Goal: Task Accomplishment & Management: Use online tool/utility

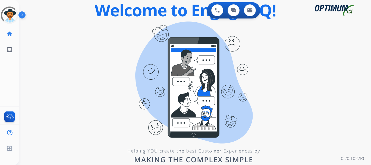
click at [350, 128] on div "0 Voice Interactions 0 Chat Interactions 0 Email Interactions swap_horiz Break …" at bounding box center [195, 82] width 352 height 165
click at [312, 56] on div "0 Voice Interactions 0 Chat Interactions 0 Email Interactions swap_horiz Break …" at bounding box center [195, 82] width 352 height 165
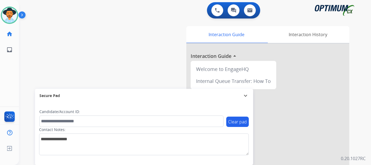
click at [21, 11] on img at bounding box center [22, 16] width 9 height 10
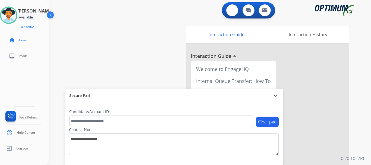
click at [232, 10] on img at bounding box center [232, 10] width 5 height 5
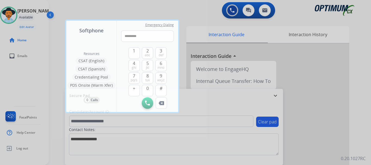
type input "**********"
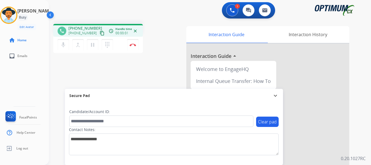
click at [134, 48] on button "Disconnect" at bounding box center [132, 44] width 11 height 11
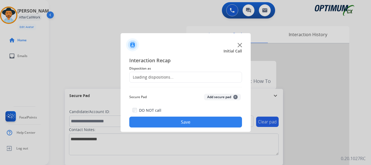
click at [217, 98] on button "Add secure pad +" at bounding box center [222, 97] width 37 height 7
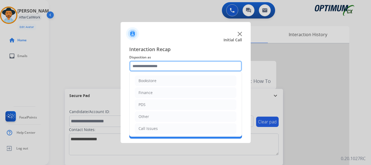
click at [193, 66] on input "text" at bounding box center [185, 66] width 113 height 11
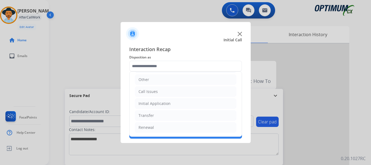
click at [181, 93] on li "Call Issues" at bounding box center [185, 91] width 101 height 10
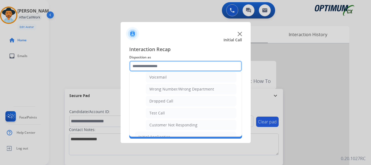
scroll to position [64, 0]
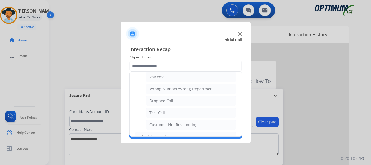
click at [182, 114] on li "Test Call" at bounding box center [191, 113] width 91 height 10
type input "*********"
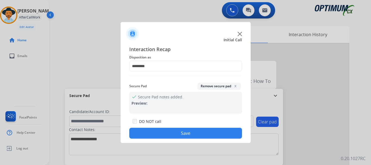
click at [184, 131] on button "Save" at bounding box center [185, 133] width 113 height 11
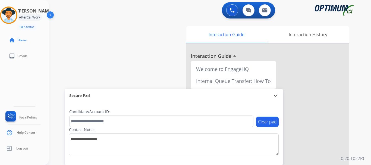
click at [113, 77] on div "swap_horiz Break voice bridge close_fullscreen Connect 3-Way Call merge_type Se…" at bounding box center [203, 133] width 309 height 227
click at [10, 12] on img at bounding box center [8, 15] width 15 height 15
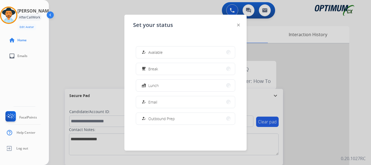
click at [175, 48] on button "how_to_reg Available" at bounding box center [185, 52] width 99 height 12
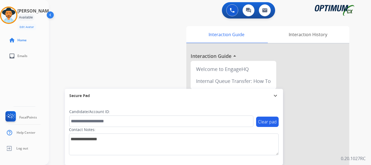
click at [129, 59] on div "swap_horiz Break voice bridge close_fullscreen Connect 3-Way Call merge_type Se…" at bounding box center [203, 133] width 309 height 227
click at [156, 22] on div "swap_horiz Break voice bridge close_fullscreen Connect 3-Way Call merge_type Se…" at bounding box center [203, 133] width 309 height 227
click at [126, 46] on div "swap_horiz Break voice bridge close_fullscreen Connect 3-Way Call merge_type Se…" at bounding box center [203, 133] width 309 height 227
click at [109, 39] on div "swap_horiz Break voice bridge close_fullscreen Connect 3-Way Call merge_type Se…" at bounding box center [203, 133] width 309 height 227
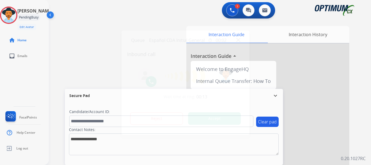
click at [110, 39] on div at bounding box center [185, 82] width 371 height 165
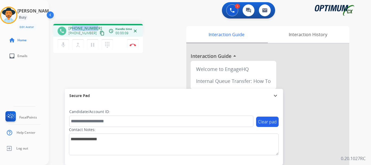
drag, startPoint x: 74, startPoint y: 27, endPoint x: 101, endPoint y: 23, distance: 26.8
click at [101, 23] on div "phone +16178889104 +16178889104 content_copy access_time Call metrics Queue 00:…" at bounding box center [203, 133] width 309 height 227
copy span "6178889104"
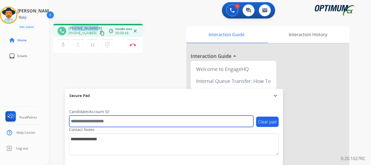
click at [94, 119] on input "text" at bounding box center [161, 121] width 184 height 11
paste input "*******"
type input "*******"
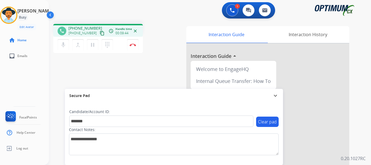
click at [130, 69] on div "phone +16178889104 +16178889104 content_copy access_time Call metrics Queue 00:…" at bounding box center [203, 133] width 309 height 227
click at [123, 8] on div "1 Voice Interactions 0 Chat Interactions 0 Email Interactions" at bounding box center [206, 10] width 303 height 17
click at [133, 45] on img at bounding box center [133, 44] width 7 height 3
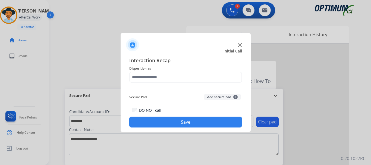
click at [217, 97] on button "Add secure pad +" at bounding box center [222, 97] width 37 height 7
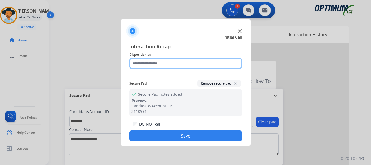
click at [173, 61] on input "text" at bounding box center [185, 63] width 113 height 11
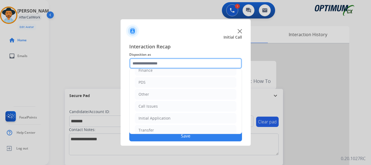
scroll to position [37, 0]
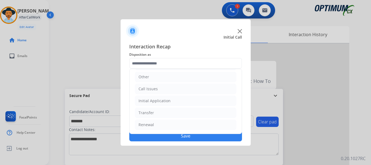
click at [188, 99] on li "Initial Application" at bounding box center [185, 101] width 101 height 10
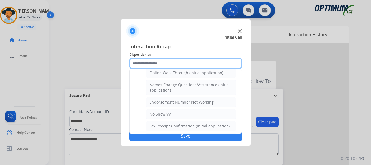
scroll to position [126, 0]
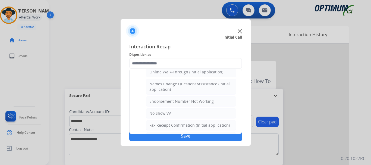
click at [200, 72] on div "Online Walk-Through (Initial application)" at bounding box center [186, 71] width 74 height 5
type input "**********"
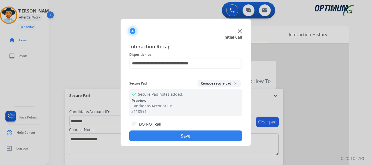
click at [189, 131] on button "Save" at bounding box center [185, 135] width 113 height 11
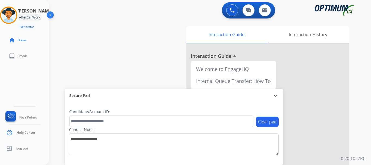
click at [143, 74] on div "swap_horiz Break voice bridge close_fullscreen Connect 3-Way Call merge_type Se…" at bounding box center [203, 133] width 309 height 227
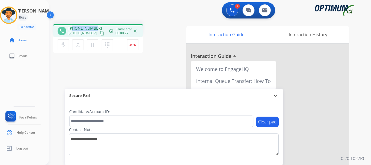
drag, startPoint x: 73, startPoint y: 29, endPoint x: 98, endPoint y: 26, distance: 25.2
click at [98, 26] on div "+19294569894 +19294569894 content_copy" at bounding box center [86, 31] width 37 height 11
copy span "9294569894"
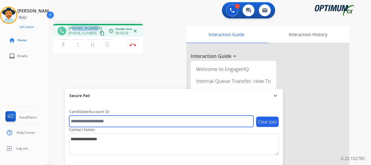
click at [100, 123] on input "text" at bounding box center [161, 121] width 184 height 11
paste input "*******"
type input "*******"
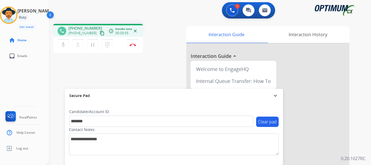
click at [149, 63] on div "phone +19294569894 +19294569894 content_copy access_time Call metrics Queue 00:…" at bounding box center [203, 133] width 309 height 227
click at [120, 68] on div "phone +19294569894 +19294569894 content_copy access_time Call metrics Queue 00:…" at bounding box center [203, 133] width 309 height 227
click at [127, 72] on div "phone +19294569894 +19294569894 content_copy access_time Call metrics Queue 00:…" at bounding box center [203, 133] width 309 height 227
click at [132, 45] on img at bounding box center [133, 44] width 7 height 3
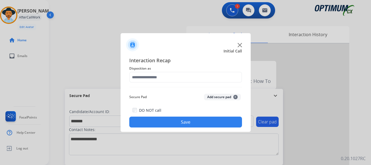
click at [215, 96] on button "Add secure pad +" at bounding box center [222, 97] width 37 height 7
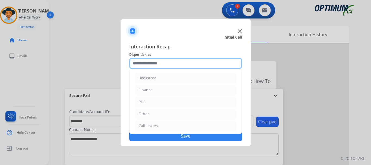
click at [166, 59] on input "text" at bounding box center [185, 63] width 113 height 11
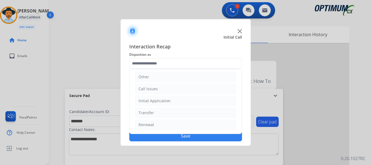
click at [188, 101] on li "Initial Application" at bounding box center [185, 101] width 101 height 10
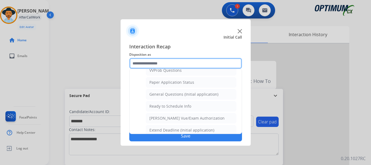
scroll to position [300, 0]
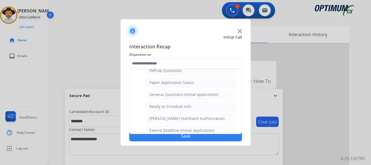
click at [207, 95] on div "General Questions (Initial application)" at bounding box center [183, 94] width 69 height 5
type input "**********"
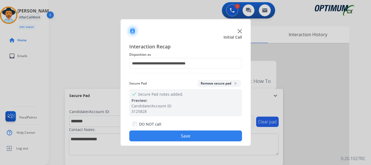
click at [186, 133] on button "Save" at bounding box center [185, 135] width 113 height 11
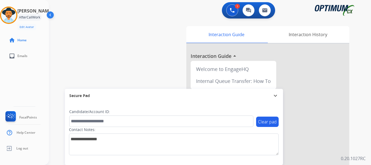
click at [124, 71] on div "swap_horiz Break voice bridge close_fullscreen Connect 3-Way Call merge_type Se…" at bounding box center [203, 133] width 309 height 227
click at [14, 18] on img at bounding box center [8, 15] width 15 height 15
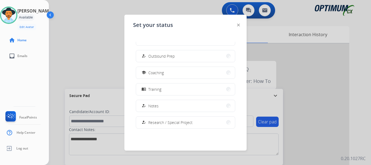
scroll to position [62, 0]
click at [168, 75] on button "school Coaching" at bounding box center [185, 73] width 99 height 12
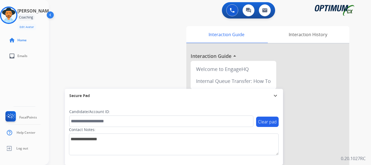
click at [160, 48] on div "swap_horiz Break voice bridge close_fullscreen Connect 3-Way Call merge_type Se…" at bounding box center [203, 133] width 309 height 227
click at [16, 16] on img at bounding box center [8, 15] width 15 height 15
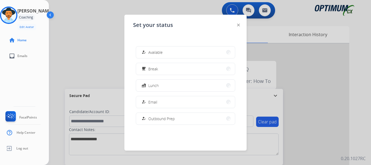
click at [156, 46] on div "how_to_reg Available" at bounding box center [185, 52] width 99 height 12
click at [99, 55] on div at bounding box center [185, 82] width 371 height 165
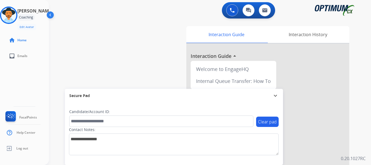
click at [15, 19] on img at bounding box center [8, 15] width 15 height 15
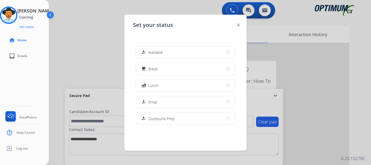
click at [169, 54] on button "how_to_reg Available" at bounding box center [185, 52] width 99 height 12
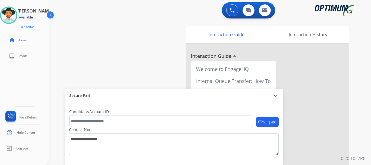
click at [95, 49] on div "swap_horiz Break voice bridge close_fullscreen Connect 3-Way Call merge_type Se…" at bounding box center [203, 133] width 309 height 227
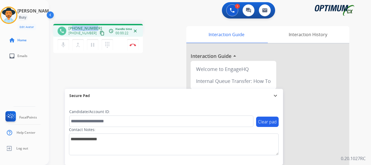
drag, startPoint x: 74, startPoint y: 27, endPoint x: 94, endPoint y: 27, distance: 20.7
click at [94, 27] on span "+15702955707" at bounding box center [85, 28] width 34 height 5
copy span "5702955707"
click at [152, 52] on div "phone +15702955707 +15702955707 content_copy access_time Call metrics Queue 00:…" at bounding box center [117, 39] width 129 height 31
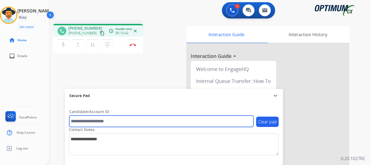
click at [90, 120] on input "text" at bounding box center [161, 121] width 184 height 11
paste input "*******"
type input "*******"
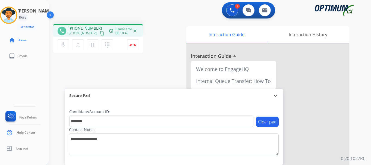
click at [116, 85] on div "phone +15702955707 +15702955707 content_copy access_time Call metrics Queue 00:…" at bounding box center [203, 133] width 309 height 227
click at [130, 46] on img at bounding box center [133, 44] width 7 height 3
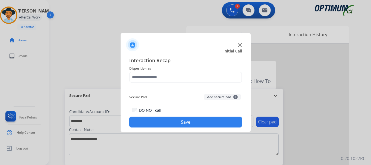
click at [210, 95] on button "Add secure pad +" at bounding box center [222, 97] width 37 height 7
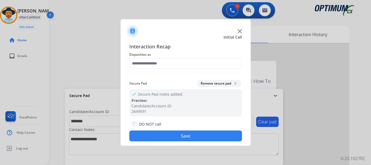
click at [181, 53] on span "Disposition as" at bounding box center [185, 54] width 113 height 7
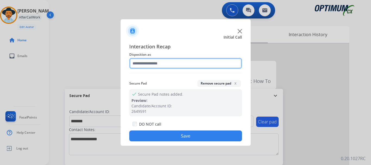
click at [183, 64] on input "text" at bounding box center [185, 63] width 113 height 11
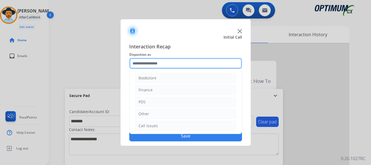
scroll to position [16, 0]
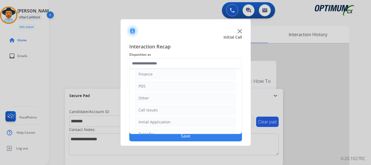
click at [172, 125] on li "Initial Application" at bounding box center [185, 122] width 101 height 10
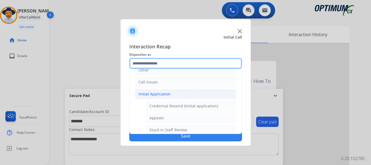
scroll to position [54, 0]
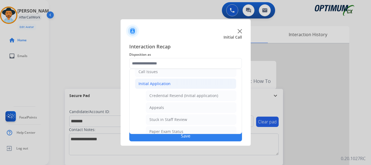
click at [188, 97] on div "Credential Resend (Initial application)" at bounding box center [183, 95] width 69 height 5
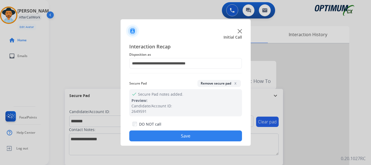
click at [107, 63] on div at bounding box center [185, 82] width 371 height 165
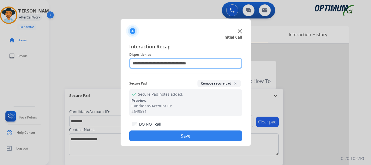
click at [161, 63] on input "**********" at bounding box center [185, 63] width 113 height 11
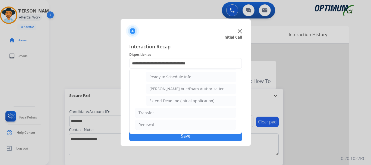
click at [160, 122] on li "Renewal" at bounding box center [185, 125] width 101 height 10
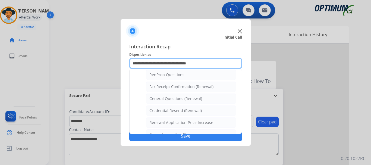
scroll to position [138, 0]
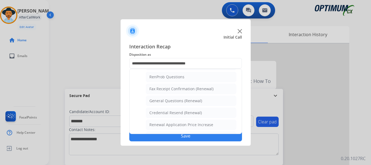
click at [182, 98] on div "General Questions (Renewal)" at bounding box center [175, 100] width 53 height 5
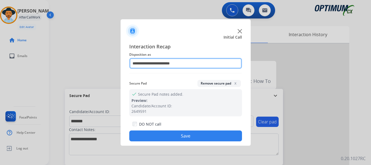
click at [158, 62] on input "**********" at bounding box center [185, 63] width 113 height 11
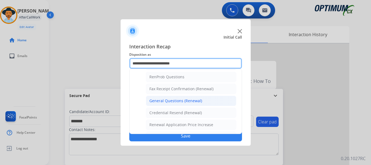
scroll to position [146, 0]
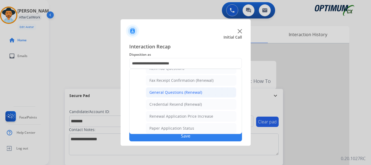
click at [181, 106] on div "Credential Resend (Renewal)" at bounding box center [175, 104] width 52 height 5
type input "**********"
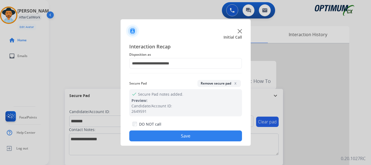
click at [173, 132] on button "Save" at bounding box center [185, 135] width 113 height 11
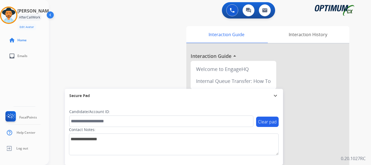
click at [115, 71] on div "swap_horiz Break voice bridge close_fullscreen Connect 3-Way Call merge_type Se…" at bounding box center [203, 133] width 309 height 227
click at [234, 11] on img at bounding box center [232, 10] width 5 height 5
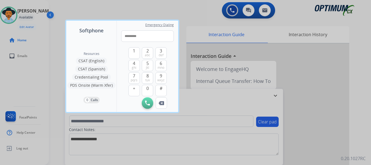
type input "**********"
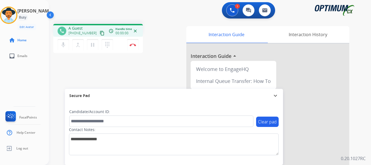
click at [130, 44] on img at bounding box center [133, 44] width 7 height 3
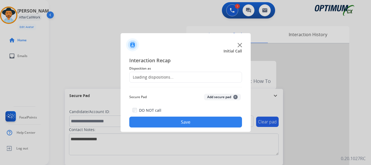
click at [130, 44] on img at bounding box center [132, 44] width 13 height 13
click at [172, 72] on div "Loading dispositions..." at bounding box center [185, 77] width 113 height 11
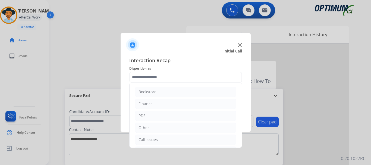
click at [168, 78] on input "text" at bounding box center [185, 77] width 113 height 11
click at [175, 103] on li "Call Issues" at bounding box center [185, 106] width 101 height 10
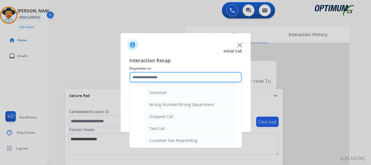
scroll to position [66, 0]
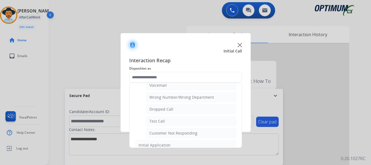
click at [188, 123] on li "Test Call" at bounding box center [191, 121] width 91 height 10
type input "*********"
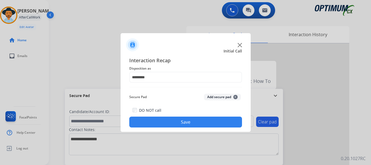
click at [192, 122] on button "Save" at bounding box center [185, 122] width 113 height 11
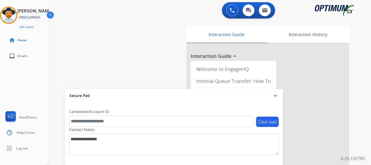
click at [154, 66] on div "swap_horiz Break voice bridge close_fullscreen Connect 3-Way Call merge_type Se…" at bounding box center [203, 133] width 309 height 227
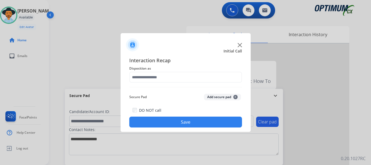
click at [241, 45] on img at bounding box center [240, 45] width 4 height 4
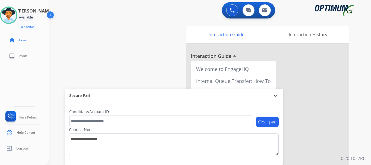
click at [141, 21] on div "swap_horiz Break voice bridge close_fullscreen Connect 3-Way Call merge_type Se…" at bounding box center [203, 133] width 309 height 227
click at [16, 17] on img at bounding box center [8, 15] width 15 height 15
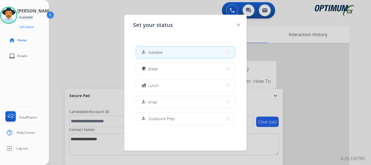
click at [150, 66] on span "Break" at bounding box center [153, 69] width 10 height 6
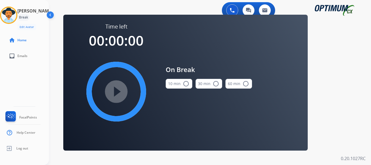
click at [187, 85] on mat-icon "radio_button_unchecked" at bounding box center [186, 83] width 7 height 7
click at [113, 92] on mat-icon "play_circle_filled" at bounding box center [116, 91] width 7 height 7
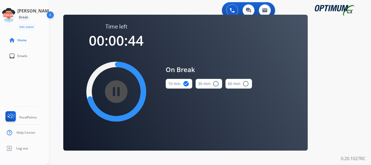
click at [17, 16] on icon at bounding box center [9, 16] width 18 height 18
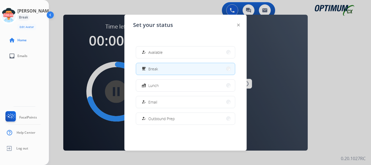
click at [54, 43] on div at bounding box center [185, 82] width 371 height 165
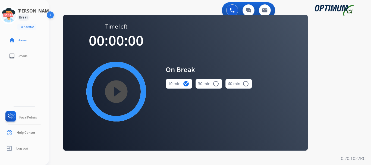
click at [15, 18] on icon at bounding box center [9, 16] width 18 height 18
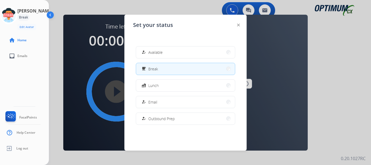
click at [173, 40] on div "Set your status how_to_reg Available free_breakfast Break fastfood Lunch how_to…" at bounding box center [185, 83] width 122 height 136
click at [169, 48] on button "how_to_reg Available" at bounding box center [185, 52] width 99 height 12
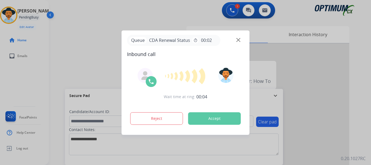
click at [201, 123] on button "Accept" at bounding box center [214, 118] width 53 height 13
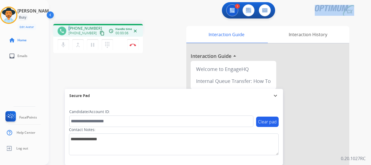
drag, startPoint x: 72, startPoint y: 27, endPoint x: 111, endPoint y: 19, distance: 40.6
click at [111, 19] on div "1 Voice Interactions 0 Chat Interactions 0 Email Interactions phone +1919580408…" at bounding box center [210, 82] width 322 height 165
click at [97, 27] on div "+19195804083 +19195804083 content_copy" at bounding box center [86, 31] width 37 height 11
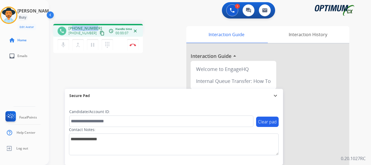
drag, startPoint x: 96, startPoint y: 27, endPoint x: 74, endPoint y: 28, distance: 22.6
click at [74, 28] on div "+19195804083 +19195804083 content_copy" at bounding box center [86, 31] width 37 height 11
copy span "9195804083"
click at [93, 14] on div "1 Voice Interactions 0 Chat Interactions 0 Email Interactions" at bounding box center [206, 10] width 303 height 17
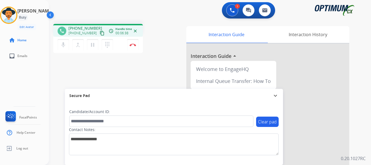
click at [134, 44] on img at bounding box center [133, 44] width 7 height 3
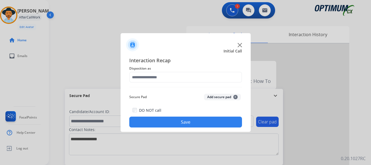
click at [213, 97] on button "Add secure pad +" at bounding box center [222, 97] width 37 height 7
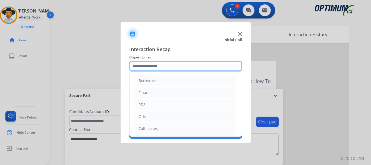
click at [173, 70] on input "text" at bounding box center [185, 66] width 113 height 11
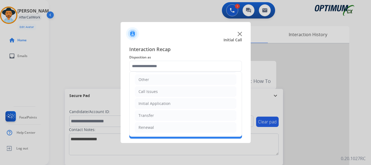
click at [178, 101] on li "Initial Application" at bounding box center [185, 103] width 101 height 10
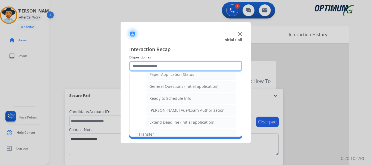
scroll to position [310, 0]
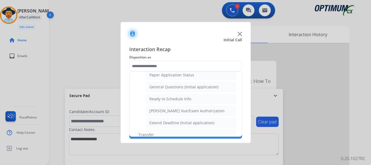
click at [197, 86] on div "General Questions (Initial application)" at bounding box center [183, 86] width 69 height 5
type input "**********"
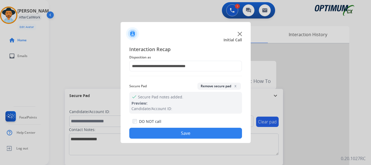
click at [186, 130] on button "Save" at bounding box center [185, 133] width 113 height 11
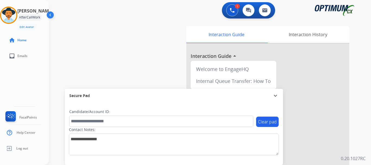
click at [160, 74] on div "swap_horiz Break voice bridge close_fullscreen Connect 3-Way Call merge_type Se…" at bounding box center [203, 133] width 309 height 227
click at [87, 51] on div "swap_horiz Break voice bridge close_fullscreen Connect 3-Way Call merge_type Se…" at bounding box center [203, 133] width 309 height 227
click at [235, 17] on div "0 Voice Interactions 0 Chat Interactions 0 Email Interactions" at bounding box center [248, 10] width 53 height 16
click at [233, 13] on button at bounding box center [232, 10] width 12 height 12
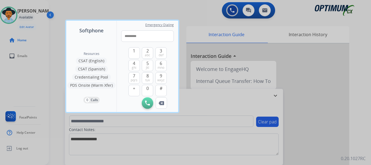
type input "**********"
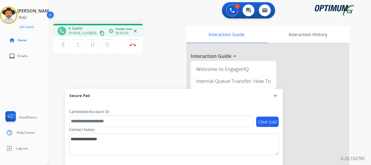
click at [132, 45] on img at bounding box center [133, 44] width 7 height 3
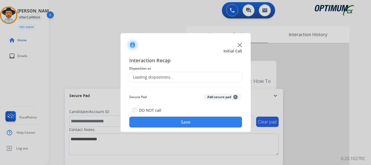
click at [208, 96] on button "Add secure pad +" at bounding box center [222, 97] width 37 height 7
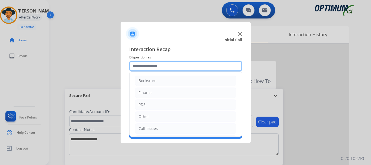
click at [175, 67] on input "text" at bounding box center [185, 66] width 113 height 11
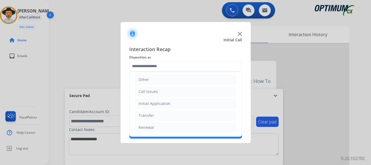
click at [172, 93] on li "Call Issues" at bounding box center [185, 91] width 101 height 10
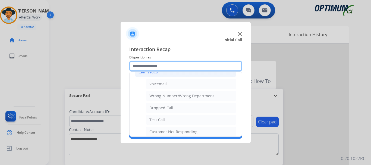
scroll to position [60, 0]
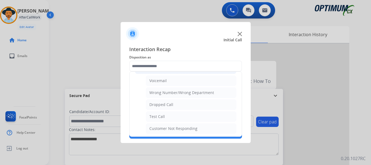
click at [173, 117] on li "Test Call" at bounding box center [191, 116] width 91 height 10
type input "*********"
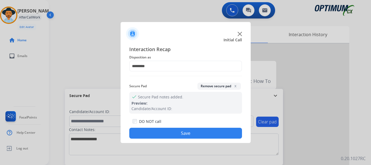
click at [143, 130] on button "Save" at bounding box center [185, 133] width 113 height 11
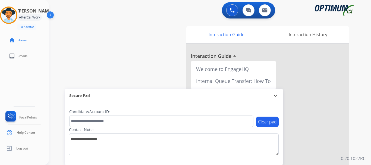
click at [103, 63] on div "swap_horiz Break voice bridge close_fullscreen Connect 3-Way Call merge_type Se…" at bounding box center [203, 133] width 309 height 227
click at [154, 61] on div "swap_horiz Break voice bridge close_fullscreen Connect 3-Way Call merge_type Se…" at bounding box center [203, 133] width 309 height 227
click at [121, 48] on div "swap_horiz Break voice bridge close_fullscreen Connect 3-Way Call merge_type Se…" at bounding box center [203, 133] width 309 height 227
click at [12, 14] on img at bounding box center [8, 15] width 15 height 15
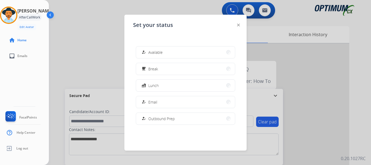
click at [151, 55] on button "how_to_reg Available" at bounding box center [185, 52] width 99 height 12
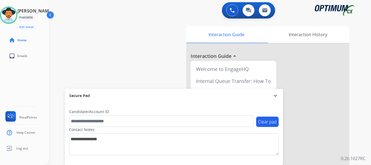
click at [151, 55] on div "swap_horiz Break voice bridge close_fullscreen Connect 3-Way Call merge_type Se…" at bounding box center [203, 133] width 309 height 227
click at [86, 63] on div "swap_horiz Break voice bridge close_fullscreen Connect 3-Way Call merge_type Se…" at bounding box center [203, 133] width 309 height 227
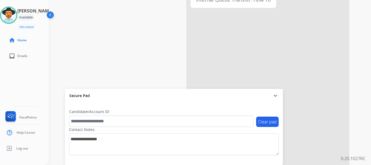
click at [221, 79] on div at bounding box center [267, 63] width 163 height 203
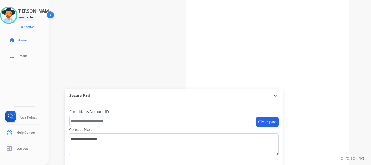
click at [216, 71] on div "Interaction Guide arrow_drop_down" at bounding box center [267, 63] width 163 height 203
click at [217, 73] on div "Interaction Guide arrow_drop_down" at bounding box center [267, 63] width 163 height 203
click at [217, 71] on div "Interaction Guide arrow_drop_down" at bounding box center [267, 63] width 163 height 203
click at [293, 66] on div "Interaction Guide arrow_drop_down" at bounding box center [267, 63] width 163 height 203
click at [303, 59] on div "Interaction Guide arrow_drop_down" at bounding box center [267, 63] width 163 height 203
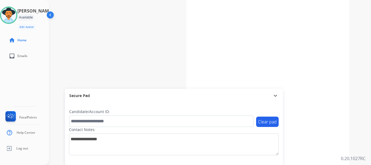
click at [288, 74] on div "Interaction Guide arrow_drop_down" at bounding box center [267, 63] width 163 height 203
click at [314, 63] on div "Interaction Guide arrow_drop_down" at bounding box center [267, 63] width 163 height 203
click at [280, 89] on div "Secure Pad expand_more" at bounding box center [174, 96] width 218 height 14
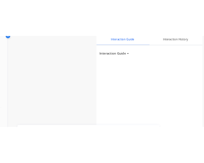
scroll to position [0, 6]
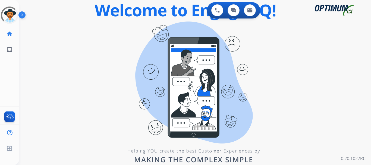
click at [24, 16] on img at bounding box center [22, 16] width 9 height 10
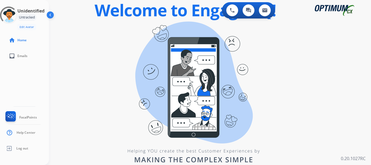
click at [123, 39] on div "swap_horiz Break voice bridge close_fullscreen Connect 3-Way Call merge_type Se…" at bounding box center [203, 33] width 309 height 26
click at [107, 33] on div "swap_horiz Break voice bridge close_fullscreen Connect 3-Way Call merge_type Se…" at bounding box center [203, 33] width 309 height 26
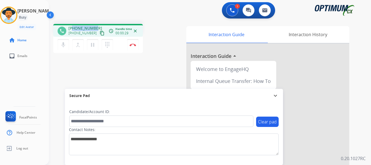
drag, startPoint x: 73, startPoint y: 26, endPoint x: 95, endPoint y: 27, distance: 22.6
click at [95, 27] on div "[PHONE_NUMBER] [PHONE_NUMBER] content_copy" at bounding box center [86, 31] width 37 height 11
copy span "6465291289"
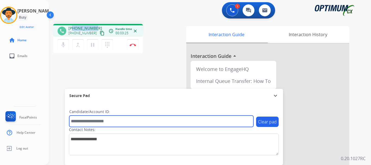
click at [111, 121] on input "text" at bounding box center [161, 121] width 184 height 11
paste input "*******"
type input "*******"
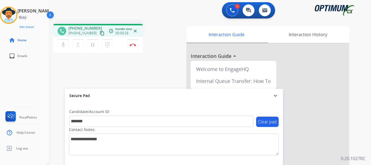
click at [134, 45] on img at bounding box center [133, 44] width 7 height 3
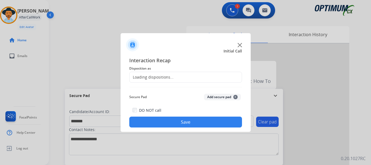
click at [210, 95] on button "Add secure pad +" at bounding box center [222, 97] width 37 height 7
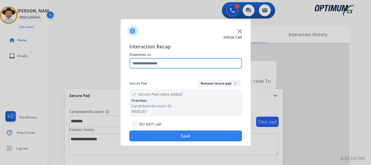
click at [169, 64] on input "text" at bounding box center [185, 63] width 113 height 11
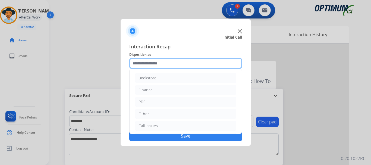
scroll to position [37, 0]
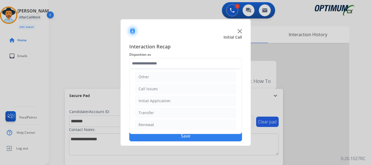
click at [185, 102] on li "Initial Application" at bounding box center [185, 101] width 101 height 10
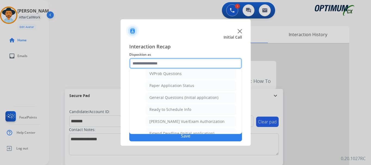
scroll to position [298, 0]
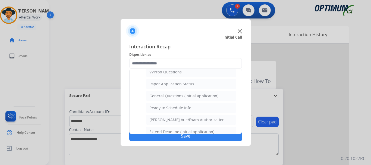
click at [197, 97] on div "General Questions (Initial application)" at bounding box center [183, 95] width 69 height 5
type input "**********"
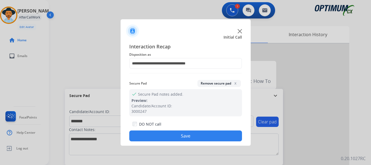
click at [195, 135] on button "Save" at bounding box center [185, 135] width 113 height 11
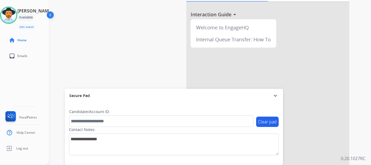
scroll to position [0, 0]
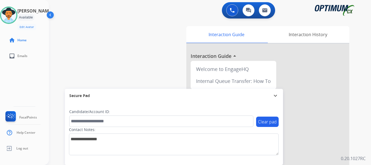
click at [228, 12] on button at bounding box center [232, 10] width 12 height 12
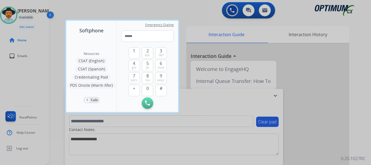
click at [198, 21] on div at bounding box center [185, 82] width 371 height 165
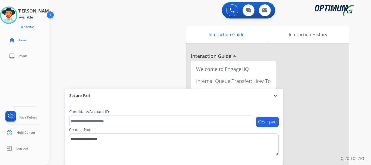
click at [135, 32] on div "swap_horiz Break voice bridge close_fullscreen Connect 3-Way Call merge_type Se…" at bounding box center [203, 133] width 309 height 227
click at [0, 36] on ul "home Home" at bounding box center [24, 40] width 49 height 16
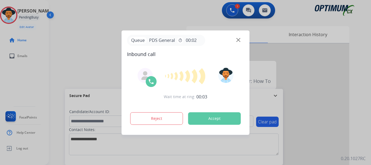
click at [208, 121] on button "Accept" at bounding box center [214, 118] width 53 height 13
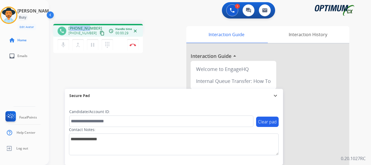
drag, startPoint x: 72, startPoint y: 27, endPoint x: 88, endPoint y: 26, distance: 16.6
click at [88, 26] on span "[PHONE_NUMBER]" at bounding box center [85, 28] width 34 height 5
click at [93, 26] on span "[PHONE_NUMBER]" at bounding box center [85, 28] width 34 height 5
drag, startPoint x: 94, startPoint y: 26, endPoint x: 73, endPoint y: 23, distance: 20.6
click at [73, 23] on div "phone [PHONE_NUMBER] [PHONE_NUMBER] content_copy access_time Call metrics Queue…" at bounding box center [203, 133] width 309 height 227
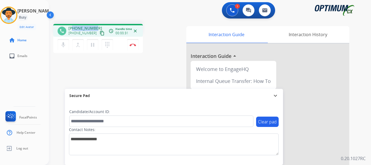
copy span "7708446955"
drag, startPoint x: 123, startPoint y: 16, endPoint x: 139, endPoint y: 33, distance: 23.3
click at [139, 33] on div "1 Voice Interactions 0 Chat Interactions 0 Email Interactions phone [PHONE_NUMB…" at bounding box center [210, 82] width 322 height 165
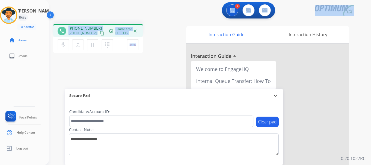
click at [159, 36] on div "phone [PHONE_NUMBER] [PHONE_NUMBER] content_copy access_time Call metrics Queue…" at bounding box center [117, 39] width 129 height 31
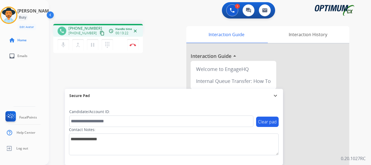
click at [133, 44] on img at bounding box center [133, 44] width 7 height 3
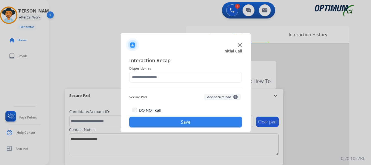
click at [221, 100] on button "Add secure pad +" at bounding box center [222, 97] width 37 height 7
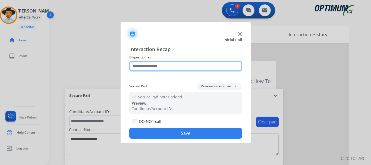
click at [193, 67] on input "text" at bounding box center [185, 66] width 113 height 11
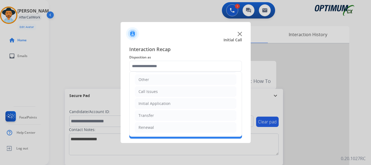
click at [171, 107] on li "Initial Application" at bounding box center [185, 103] width 101 height 10
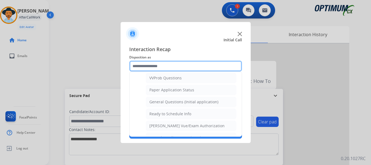
scroll to position [297, 0]
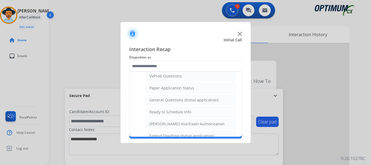
click at [200, 101] on div "General Questions (Initial application)" at bounding box center [183, 99] width 69 height 5
type input "**********"
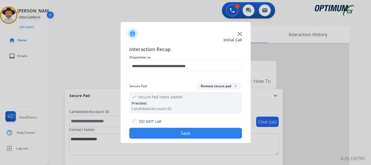
click at [190, 129] on button "Save" at bounding box center [185, 133] width 113 height 11
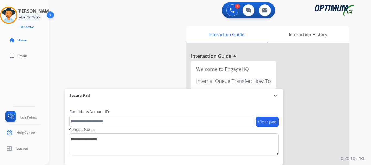
click at [138, 75] on div "swap_horiz Break voice bridge close_fullscreen Connect 3-Way Call merge_type Se…" at bounding box center [203, 133] width 309 height 227
click at [121, 24] on div "swap_horiz Break voice bridge close_fullscreen Connect 3-Way Call merge_type Se…" at bounding box center [203, 133] width 309 height 227
click at [92, 12] on div "0 Voice Interactions 0 Chat Interactions 0 Email Interactions" at bounding box center [206, 10] width 303 height 17
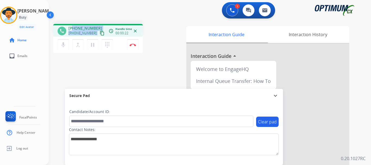
drag, startPoint x: 73, startPoint y: 28, endPoint x: 98, endPoint y: 27, distance: 25.0
click at [98, 27] on div "[PHONE_NUMBER] [PHONE_NUMBER] content_copy" at bounding box center [86, 31] width 37 height 11
drag, startPoint x: 95, startPoint y: 27, endPoint x: 72, endPoint y: 27, distance: 23.1
click at [72, 27] on div "[PHONE_NUMBER] [PHONE_NUMBER] content_copy" at bounding box center [86, 31] width 37 height 11
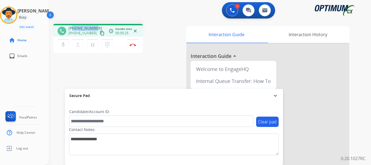
copy span "2026509941"
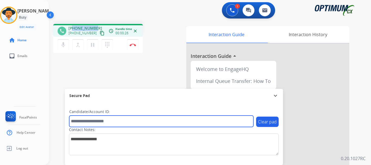
click at [92, 121] on input "text" at bounding box center [161, 121] width 184 height 11
type input "**********"
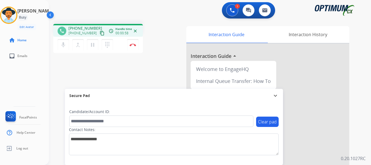
click at [95, 74] on div "phone [PHONE_NUMBER] [PHONE_NUMBER] content_copy access_time Call metrics Queue…" at bounding box center [203, 133] width 309 height 227
drag, startPoint x: 74, startPoint y: 29, endPoint x: 96, endPoint y: 25, distance: 22.7
click at [96, 25] on div "phone [PHONE_NUMBER] [PHONE_NUMBER] content_copy access_time Call metrics Queue…" at bounding box center [98, 30] width 90 height 13
drag, startPoint x: 74, startPoint y: 26, endPoint x: 95, endPoint y: 27, distance: 20.7
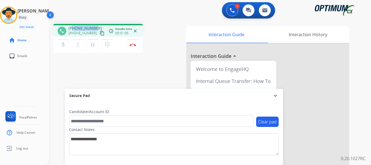
click at [95, 27] on div "[PHONE_NUMBER] [PHONE_NUMBER] content_copy" at bounding box center [86, 31] width 37 height 11
copy span "2026509941"
click at [104, 73] on div "phone [PHONE_NUMBER] [PHONE_NUMBER] content_copy access_time Call metrics Queue…" at bounding box center [203, 133] width 309 height 227
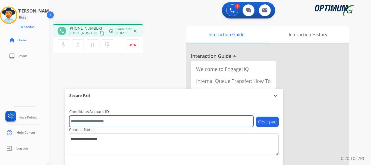
click at [116, 122] on input "text" at bounding box center [161, 121] width 184 height 11
paste input "*******"
type input "*******"
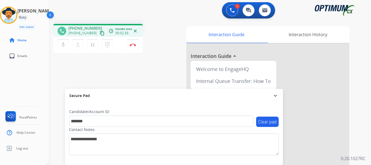
click at [141, 69] on div "phone [PHONE_NUMBER] [PHONE_NUMBER] content_copy access_time Call metrics Queue…" at bounding box center [203, 133] width 309 height 227
click at [132, 43] on button "Disconnect" at bounding box center [132, 44] width 11 height 11
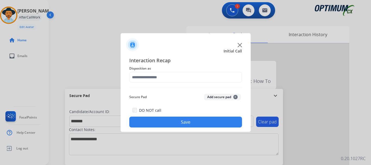
click at [212, 96] on button "Add secure pad +" at bounding box center [222, 97] width 37 height 7
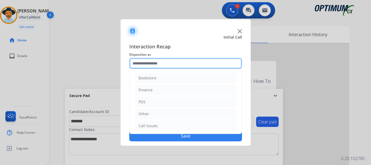
click at [174, 61] on input "text" at bounding box center [185, 63] width 113 height 11
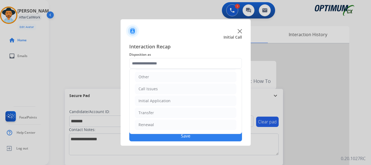
click at [170, 101] on li "Initial Application" at bounding box center [185, 101] width 101 height 10
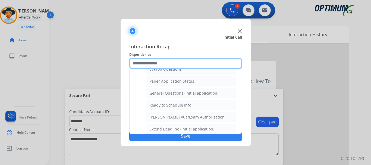
scroll to position [315, 0]
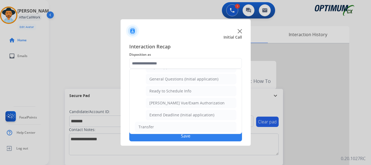
click at [194, 90] on li "Ready to Schedule Info" at bounding box center [191, 91] width 91 height 10
type input "**********"
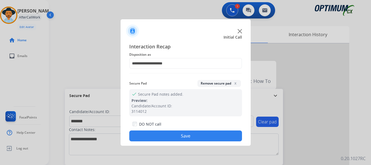
click at [182, 140] on button "Save" at bounding box center [185, 135] width 113 height 11
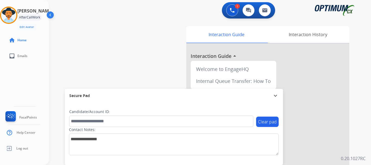
scroll to position [8, 0]
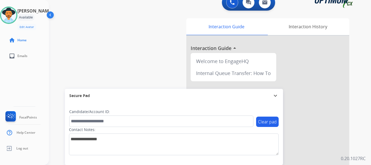
click at [14, 16] on img at bounding box center [8, 15] width 15 height 15
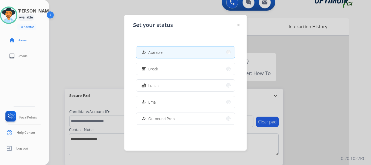
click at [156, 101] on span "Email" at bounding box center [152, 102] width 9 height 6
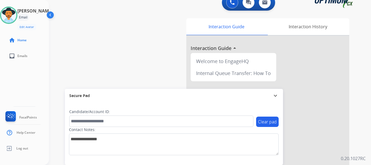
click at [15, 18] on img at bounding box center [8, 15] width 15 height 15
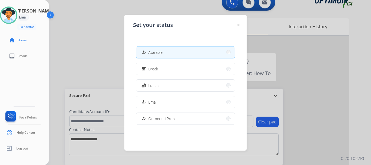
click at [155, 100] on span "Email" at bounding box center [152, 102] width 9 height 6
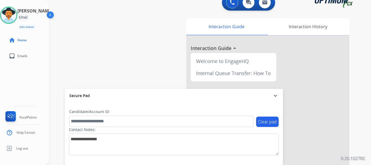
click at [125, 60] on div "swap_horiz Break voice bridge close_fullscreen Connect 3-Way Call merge_type Se…" at bounding box center [203, 125] width 309 height 227
click at [97, 51] on div "swap_horiz Break voice bridge close_fullscreen Connect 3-Way Call merge_type Se…" at bounding box center [203, 125] width 309 height 227
click at [84, 54] on div "swap_horiz Break voice bridge close_fullscreen Connect 3-Way Call merge_type Se…" at bounding box center [203, 125] width 309 height 227
click at [12, 11] on img at bounding box center [8, 15] width 15 height 15
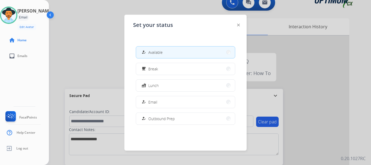
click at [163, 101] on button "how_to_reg Email" at bounding box center [185, 102] width 99 height 12
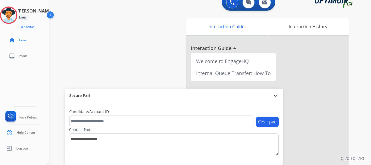
click at [136, 28] on div "swap_horiz Break voice bridge close_fullscreen Connect 3-Way Call merge_type Se…" at bounding box center [203, 125] width 309 height 227
click at [139, 49] on div "swap_horiz Break voice bridge close_fullscreen Connect 3-Way Call merge_type Se…" at bounding box center [203, 125] width 309 height 227
click at [11, 20] on img at bounding box center [8, 15] width 15 height 15
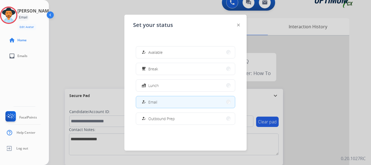
click at [149, 87] on div "fastfood Lunch" at bounding box center [150, 85] width 18 height 7
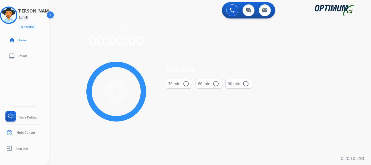
scroll to position [0, 0]
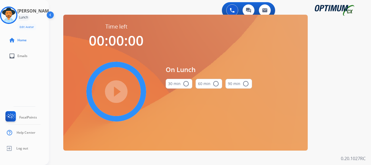
click at [185, 84] on mat-icon "radio_button_unchecked" at bounding box center [186, 83] width 7 height 7
click at [115, 93] on mat-icon "play_circle_filled" at bounding box center [116, 91] width 7 height 7
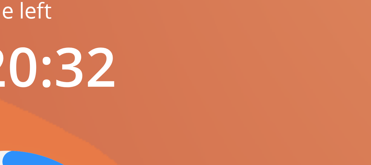
click at [124, 61] on div "pause_circle_filled" at bounding box center [117, 92] width 82 height 82
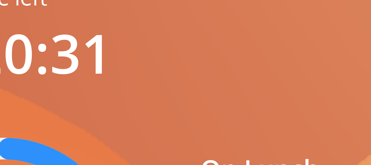
click at [138, 35] on span "00:20:31" at bounding box center [116, 40] width 55 height 18
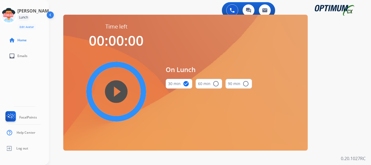
click at [12, 16] on icon at bounding box center [9, 16] width 18 height 18
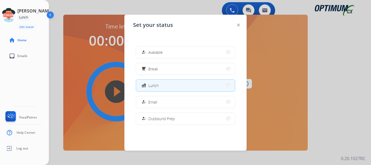
click at [173, 102] on button "how_to_reg Email" at bounding box center [185, 102] width 99 height 12
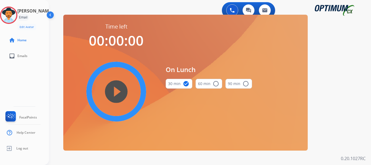
click at [16, 17] on img at bounding box center [8, 15] width 15 height 15
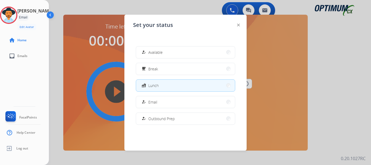
click at [167, 105] on button "how_to_reg Email" at bounding box center [185, 102] width 99 height 12
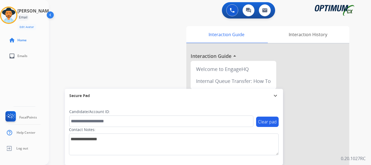
click at [13, 17] on img at bounding box center [8, 15] width 15 height 15
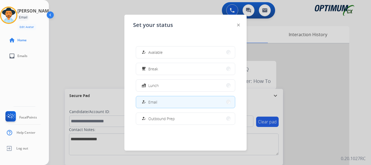
click at [85, 29] on div at bounding box center [185, 82] width 371 height 165
